Goal: Complete application form

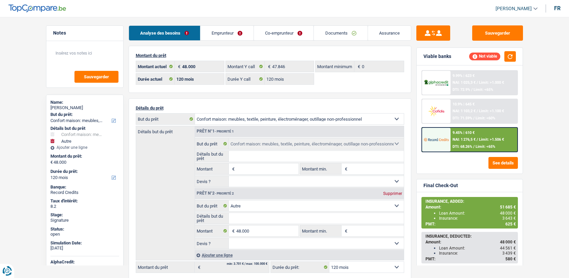
select select "household"
select select "other"
select select "120"
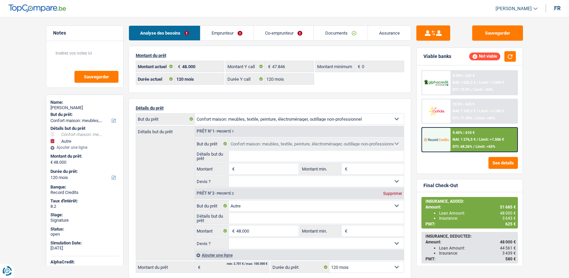
select select "120"
select select "household"
select select "other"
select select "120"
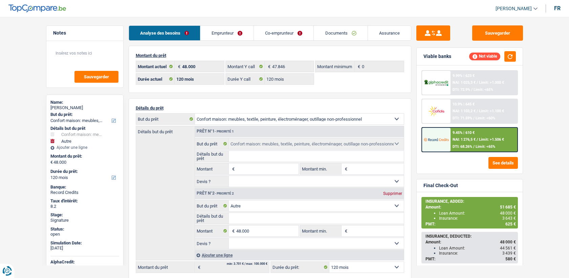
select select "publicEmployee"
select select "netSalary"
select select "mealVouchers"
click at [228, 36] on link "Emprunteur" at bounding box center [226, 33] width 53 height 15
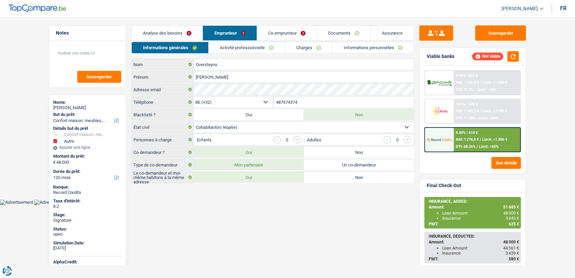
click at [233, 48] on link "Activité professionnelle" at bounding box center [247, 47] width 76 height 11
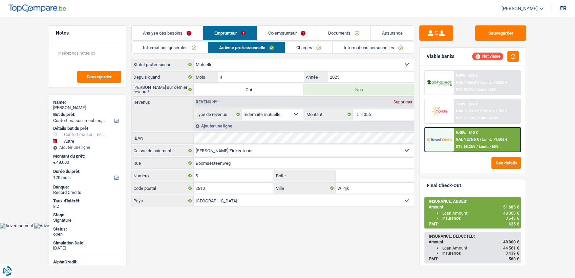
click at [277, 39] on link "Co-emprunteur" at bounding box center [287, 33] width 60 height 15
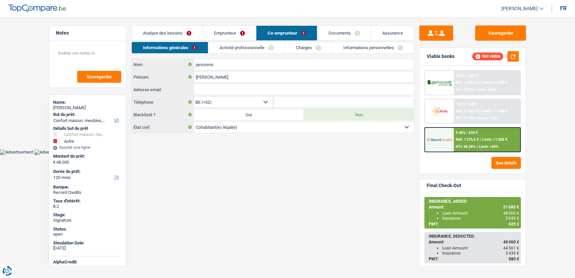
click at [252, 45] on link "Activité professionnelle" at bounding box center [246, 47] width 76 height 11
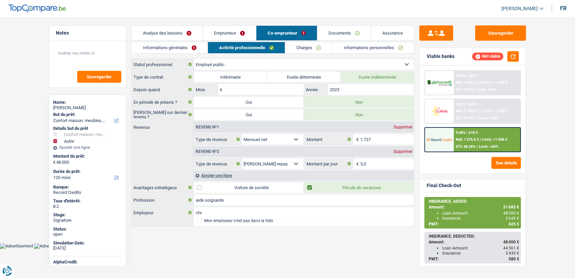
click at [218, 29] on link "Emprunteur" at bounding box center [229, 33] width 53 height 15
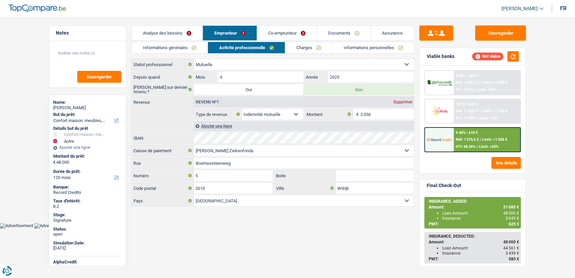
click at [265, 31] on link "Co-emprunteur" at bounding box center [287, 33] width 60 height 15
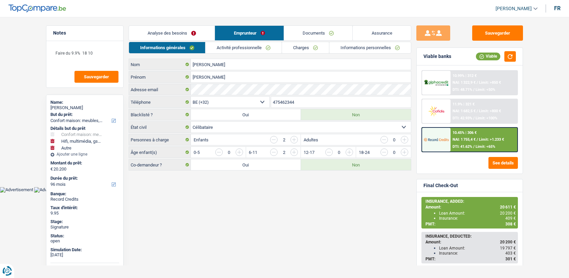
select select "household"
select select "tech"
select select "other"
select select "96"
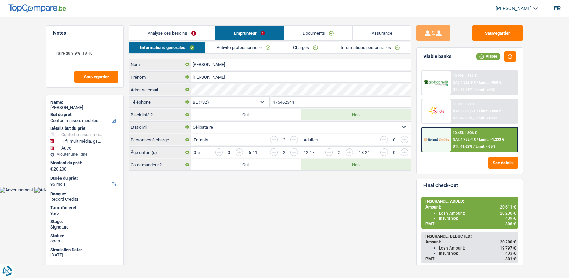
select select "32"
select select "single"
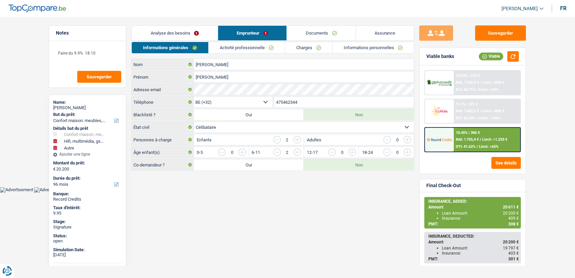
click at [260, 50] on link "Activité professionnelle" at bounding box center [247, 47] width 76 height 11
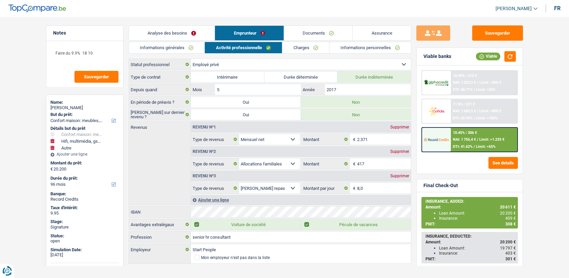
scroll to position [6, 0]
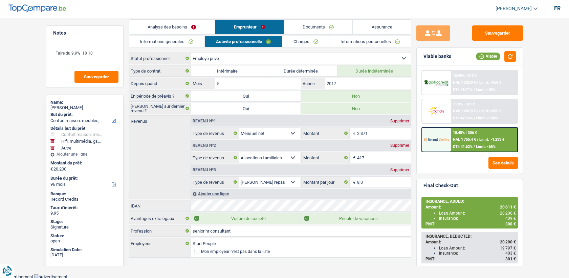
click at [317, 46] on link "Charges" at bounding box center [305, 41] width 47 height 11
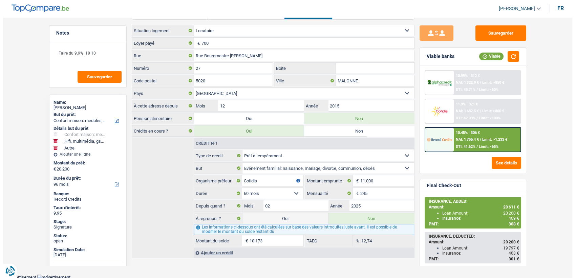
scroll to position [0, 0]
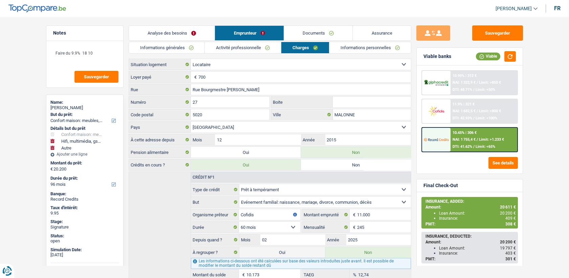
click at [263, 47] on link "Activité professionnelle" at bounding box center [243, 47] width 76 height 11
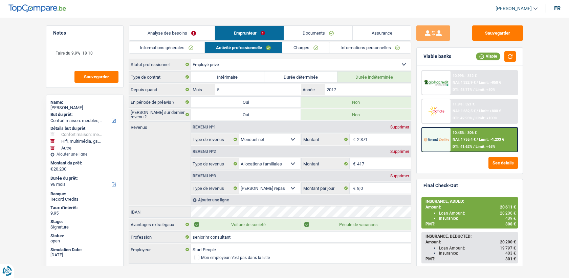
click at [321, 42] on link "Charges" at bounding box center [305, 47] width 47 height 11
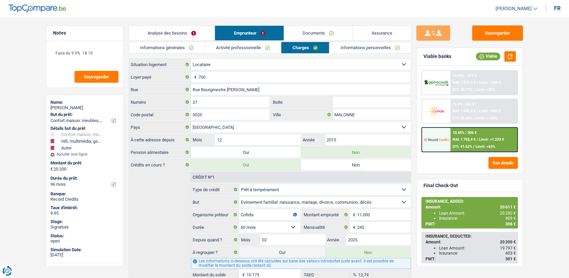
click at [317, 37] on link "Documents" at bounding box center [318, 33] width 69 height 15
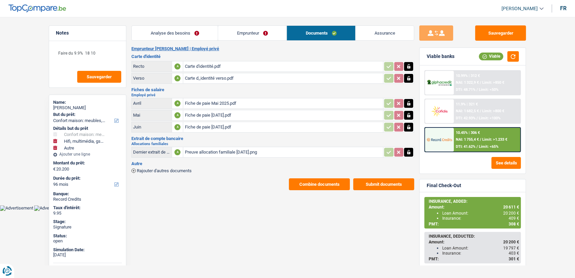
click at [216, 155] on div "Preuve allocation familiale juillet 2025.png" at bounding box center [283, 152] width 197 height 10
click at [209, 148] on div "Preuve allocation familiale juillet 2025.png" at bounding box center [283, 152] width 197 height 10
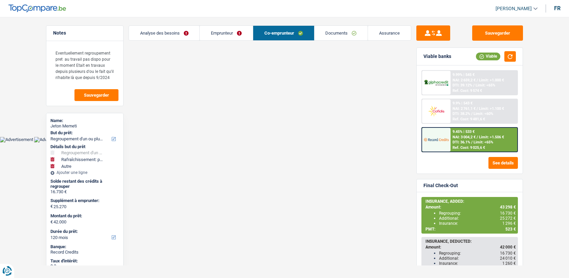
select select "refinancing"
select select "houseOrGarden"
select select "other"
select select "120"
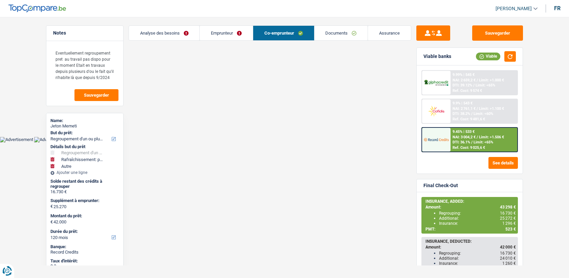
select select "32"
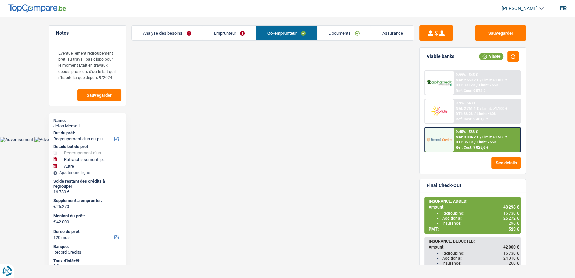
click at [321, 32] on link "Documents" at bounding box center [343, 33] width 53 height 15
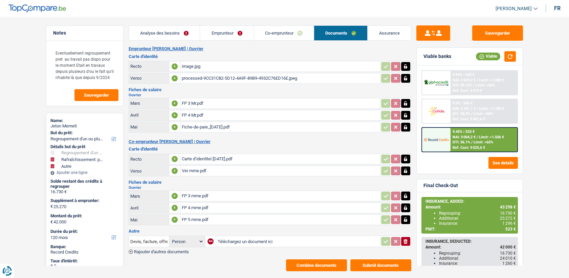
click at [206, 127] on div "Fiche-de-paie_[DATE].pdf" at bounding box center [280, 127] width 197 height 10
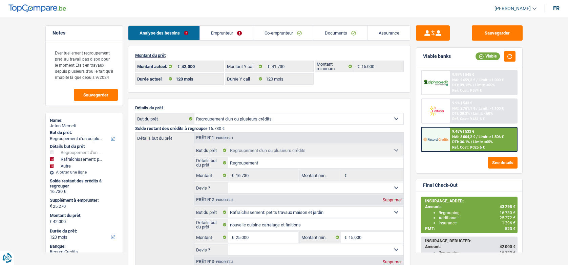
select select "refinancing"
select select "houseOrGarden"
select select "other"
select select "120"
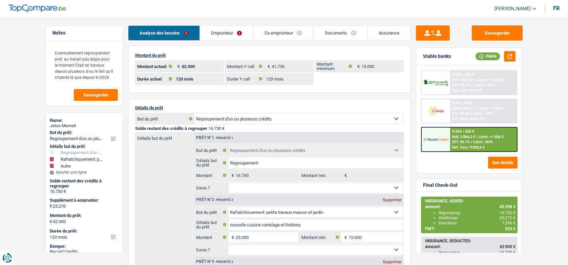
select select "120"
select select "refinancing"
select select "houseOrGarden"
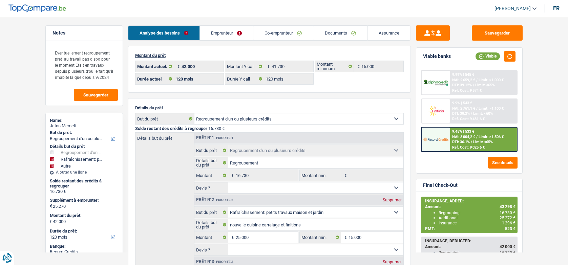
select select "other"
select select "120"
select select "32"
select select "married"
click at [212, 30] on link "Emprunteur" at bounding box center [226, 33] width 53 height 15
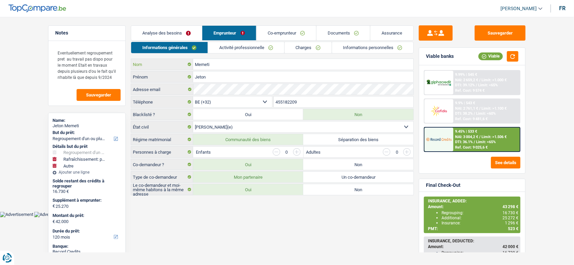
click at [205, 65] on input "Memeti" at bounding box center [303, 64] width 220 height 11
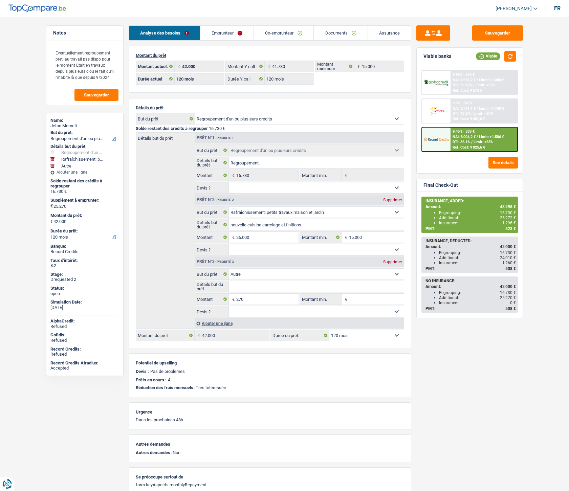
select select "refinancing"
select select "houseOrGarden"
select select "other"
select select "120"
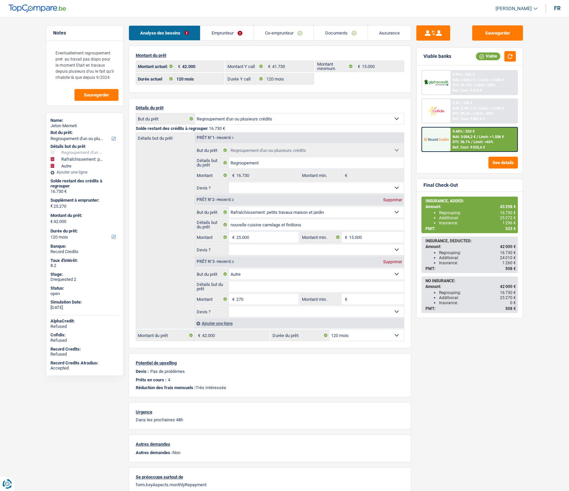
select select "120"
select select "refinancing"
select select "houseOrGarden"
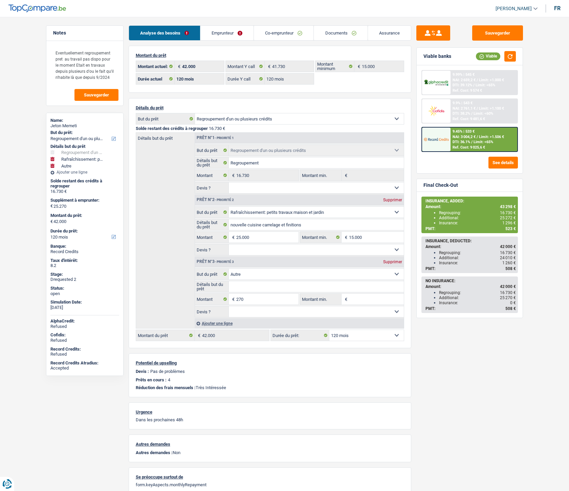
select select "other"
select select "120"
click at [366, 33] on link "Documents" at bounding box center [340, 33] width 53 height 15
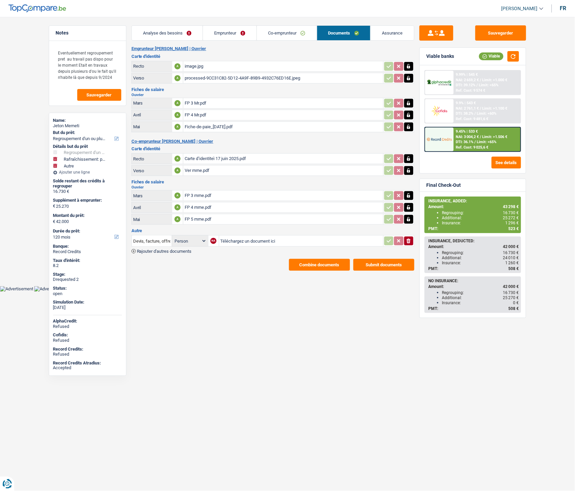
click at [366, 34] on link "Documents" at bounding box center [343, 33] width 53 height 15
click at [374, 32] on link "Assurance" at bounding box center [391, 33] width 43 height 15
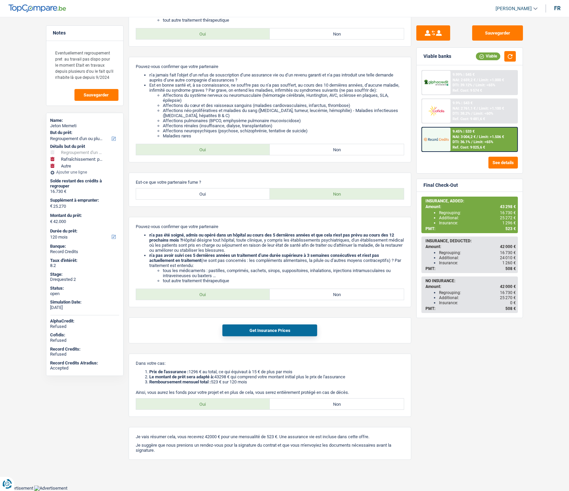
scroll to position [350, 0]
